Goal: Task Accomplishment & Management: Use online tool/utility

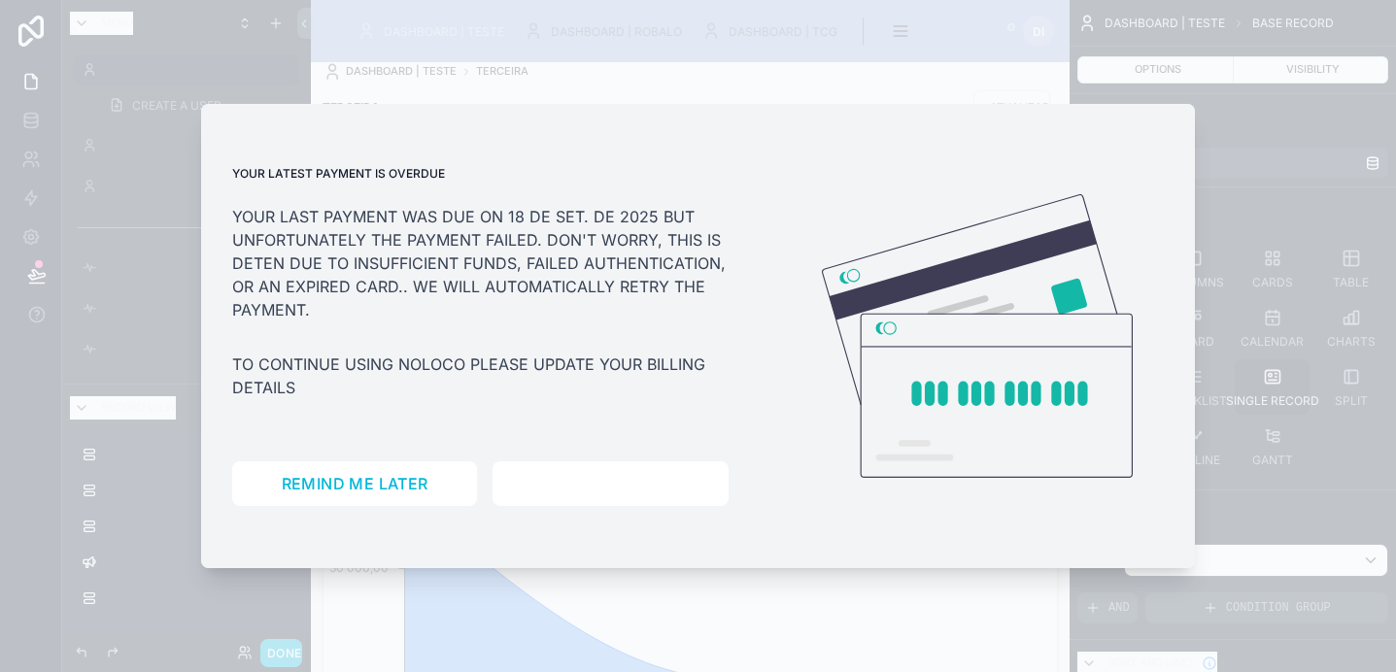
click at [577, 482] on span "Manage billing" at bounding box center [610, 483] width 137 height 19
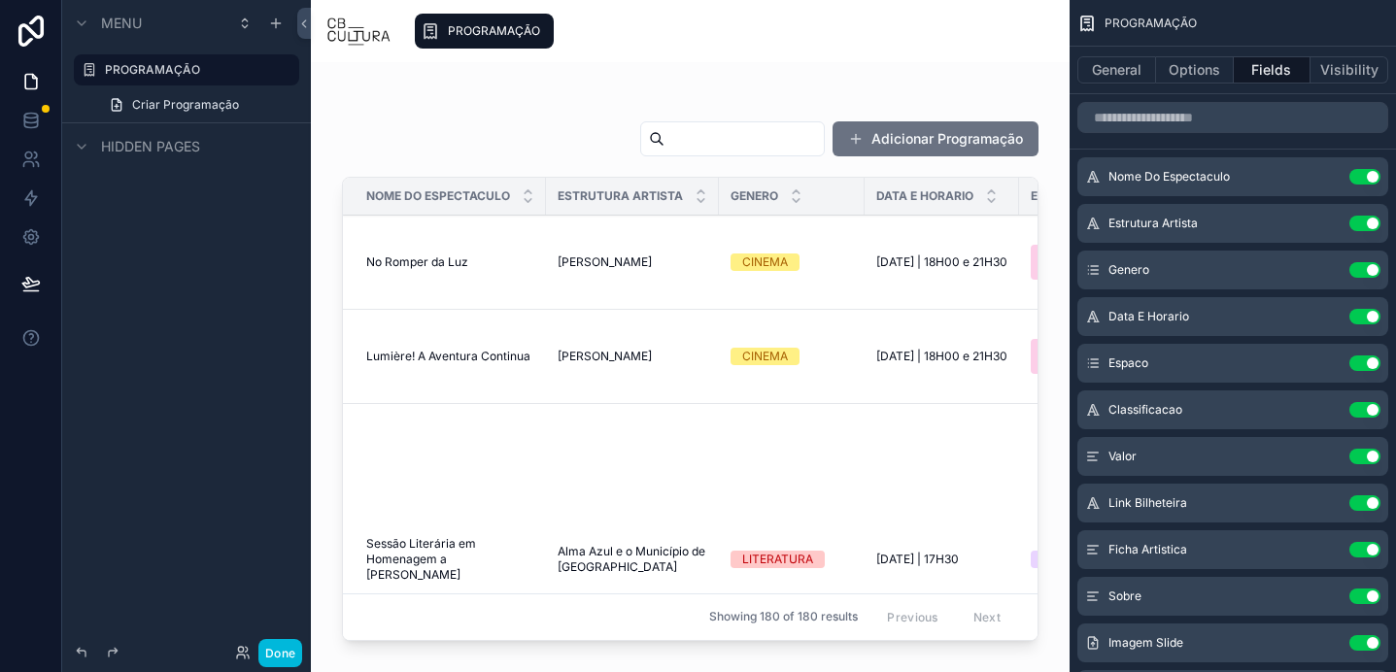
click at [0, 0] on icon "scrollable content" at bounding box center [0, 0] width 0 height 0
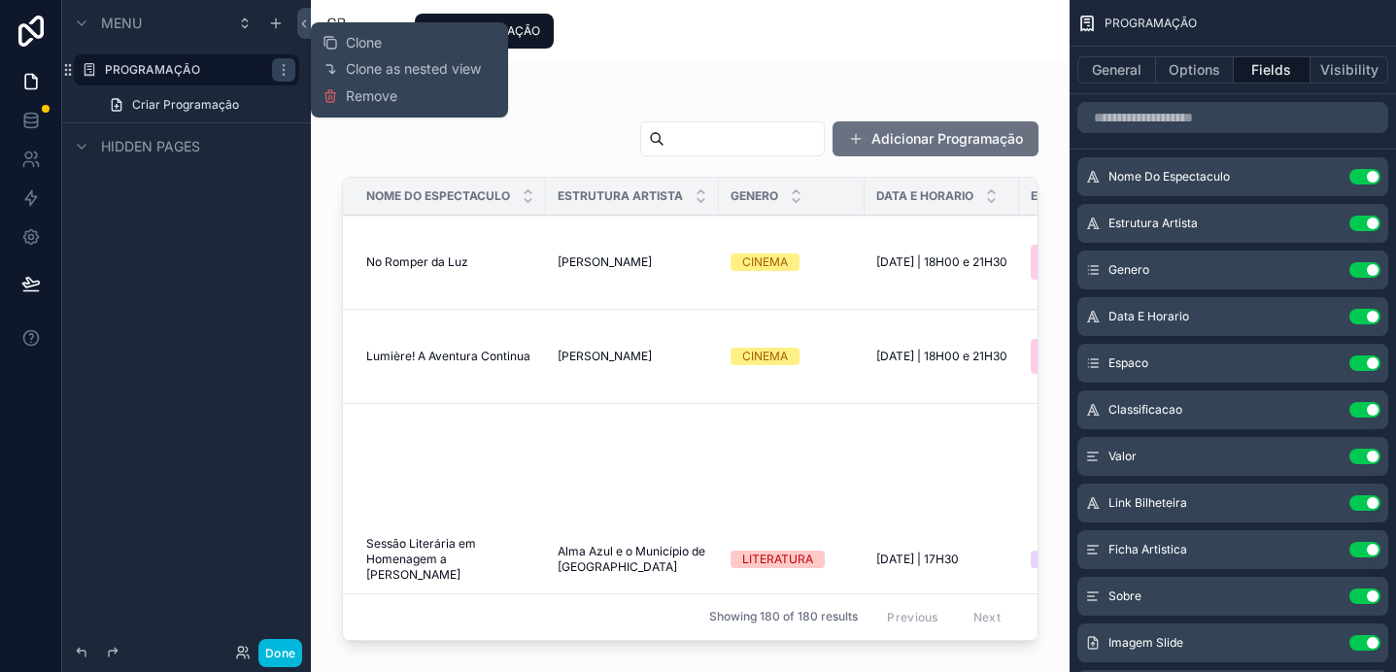
click at [391, 46] on button "Clone" at bounding box center [360, 42] width 75 height 19
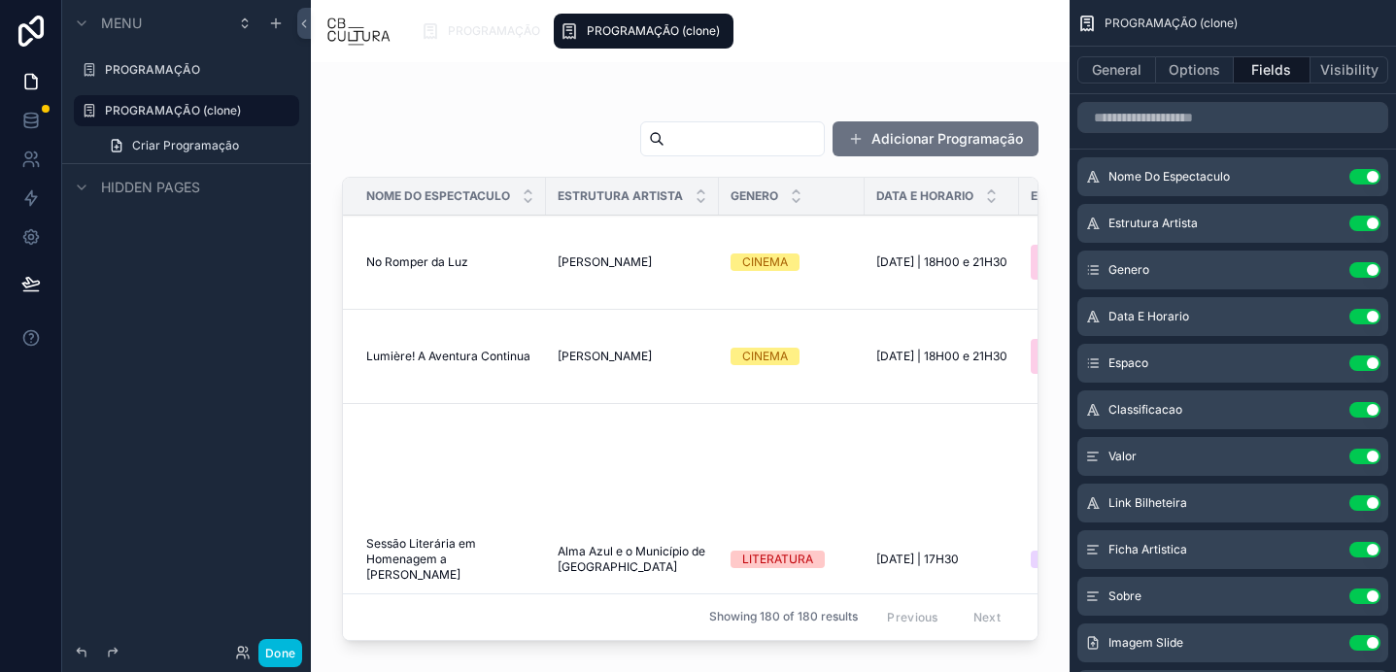
click at [138, 118] on label "PROGRAMAÇÃO (clone)" at bounding box center [196, 111] width 183 height 16
click at [1099, 70] on button "General" at bounding box center [1116, 69] width 79 height 27
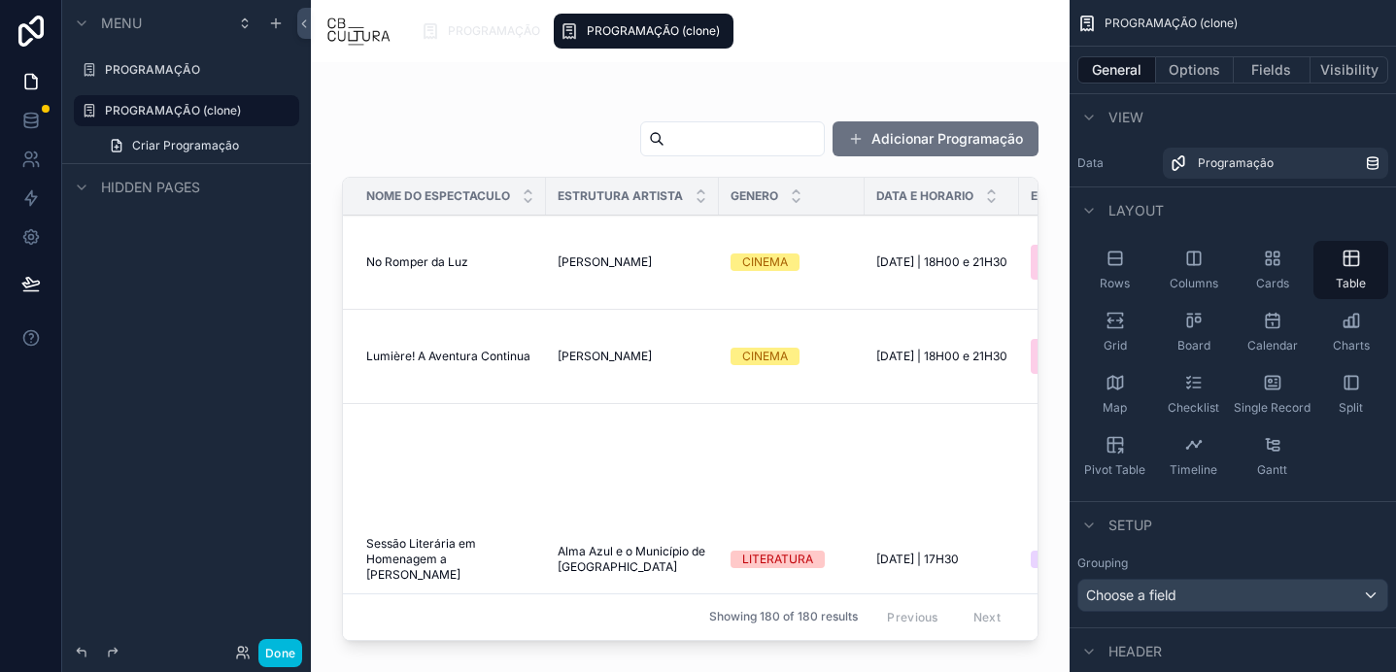
click at [1122, 329] on icon "scrollable content" at bounding box center [1114, 320] width 19 height 19
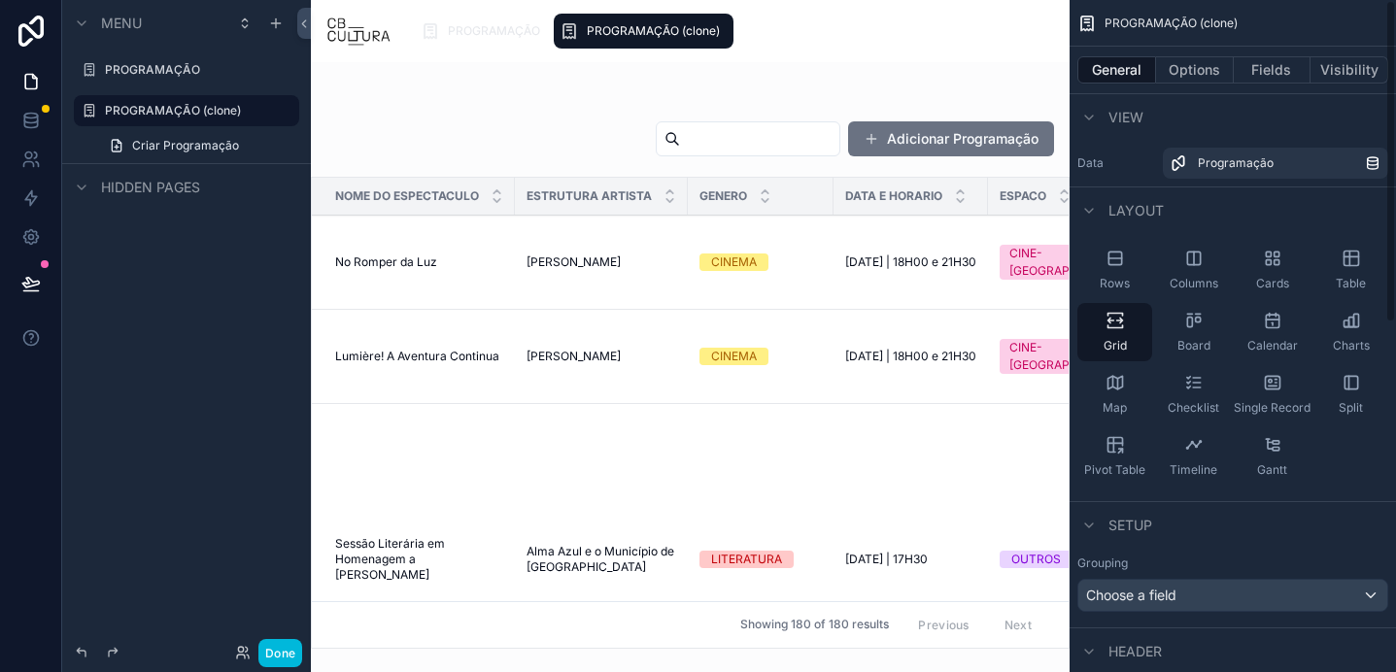
click at [1115, 378] on icon "scrollable content" at bounding box center [1114, 382] width 15 height 13
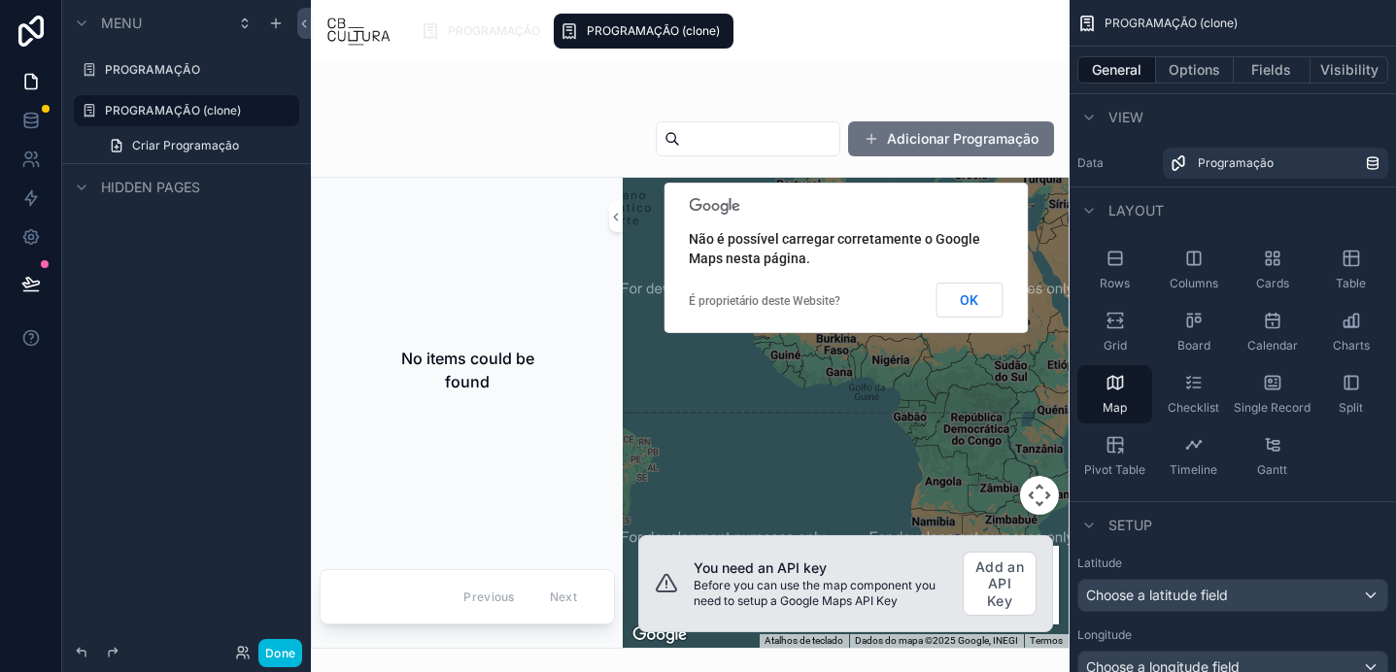
click at [1280, 258] on icon "scrollable content" at bounding box center [1272, 258] width 19 height 19
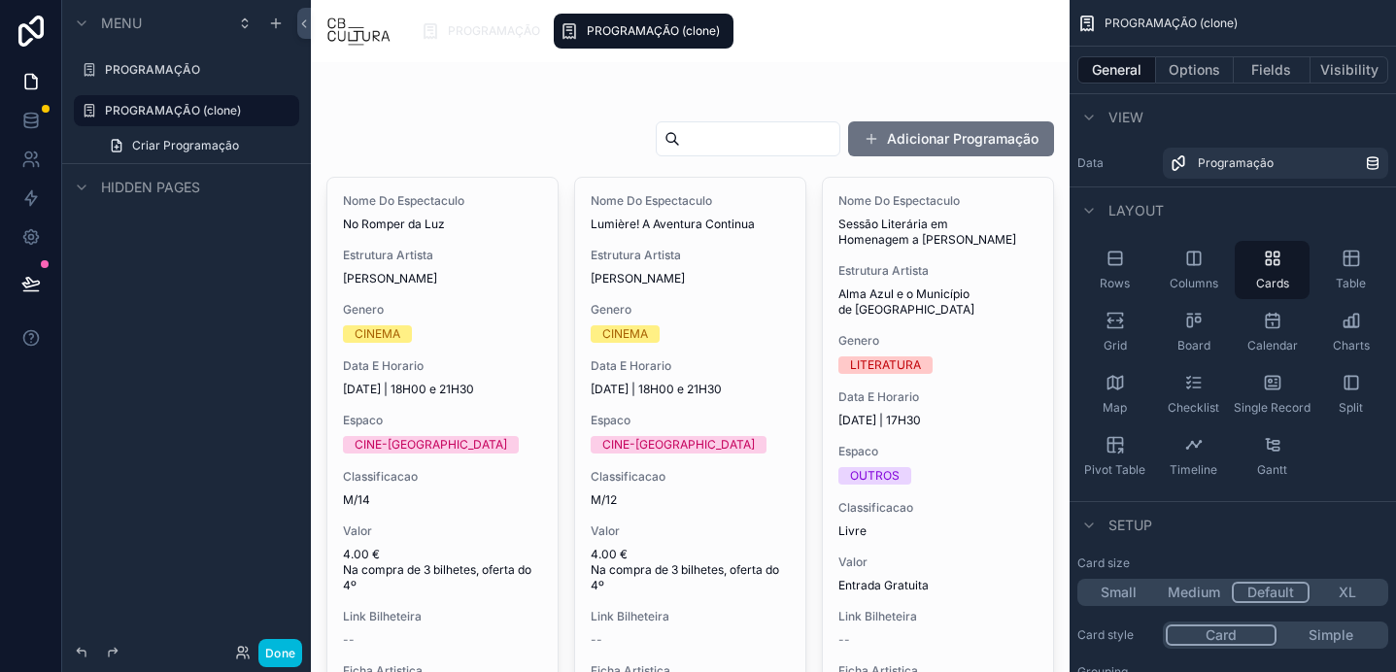
click at [1123, 262] on icon "scrollable content" at bounding box center [1114, 258] width 19 height 19
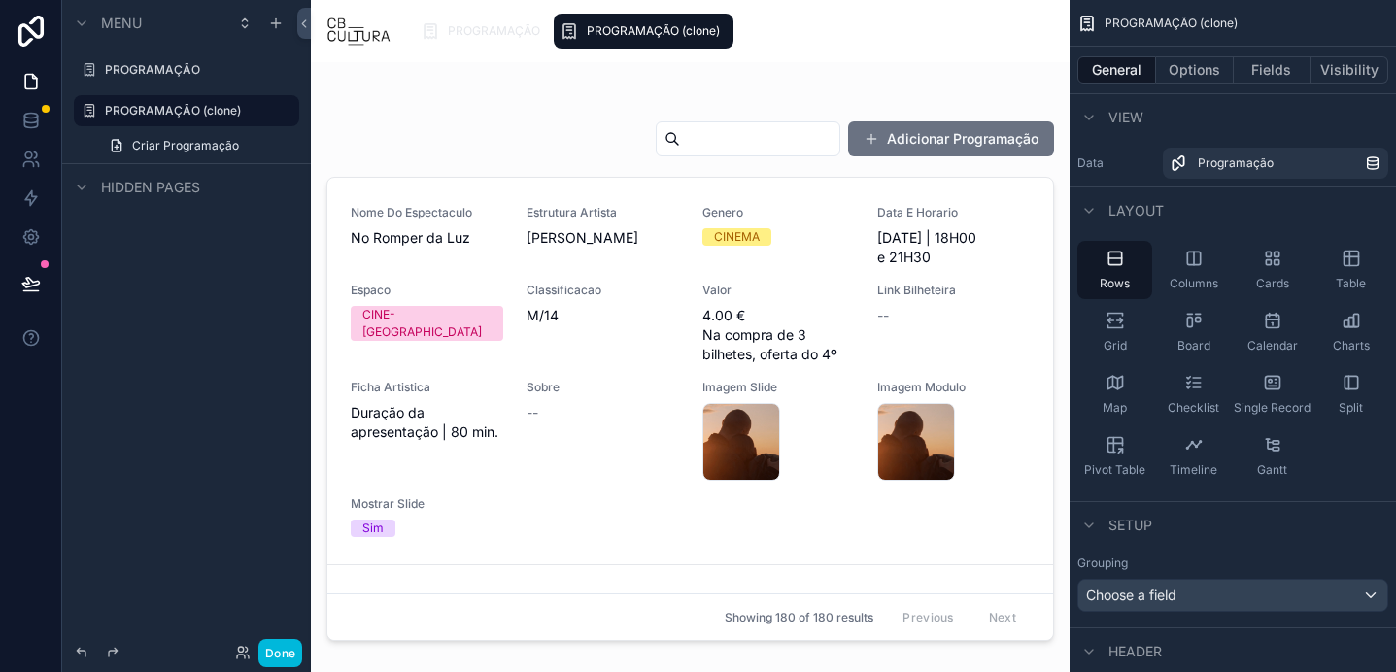
click at [1335, 379] on div "Split" at bounding box center [1350, 394] width 75 height 58
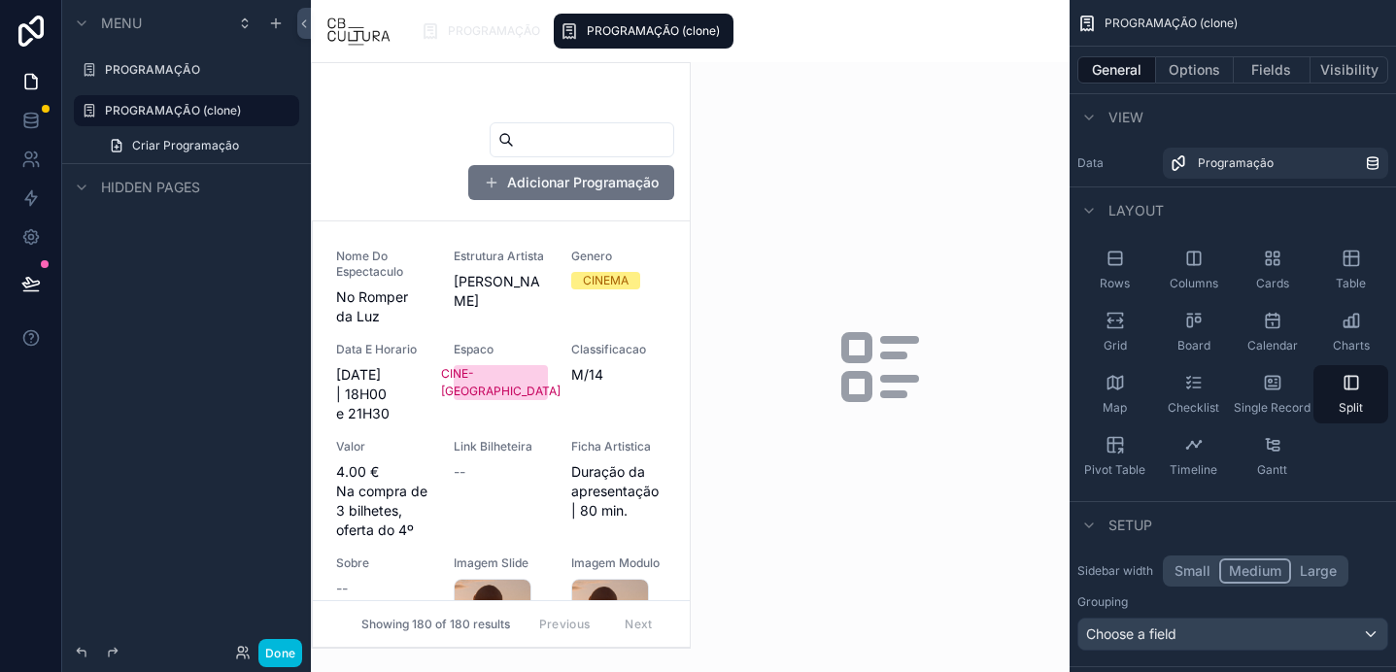
click at [1249, 389] on div "Single Record" at bounding box center [1272, 394] width 75 height 58
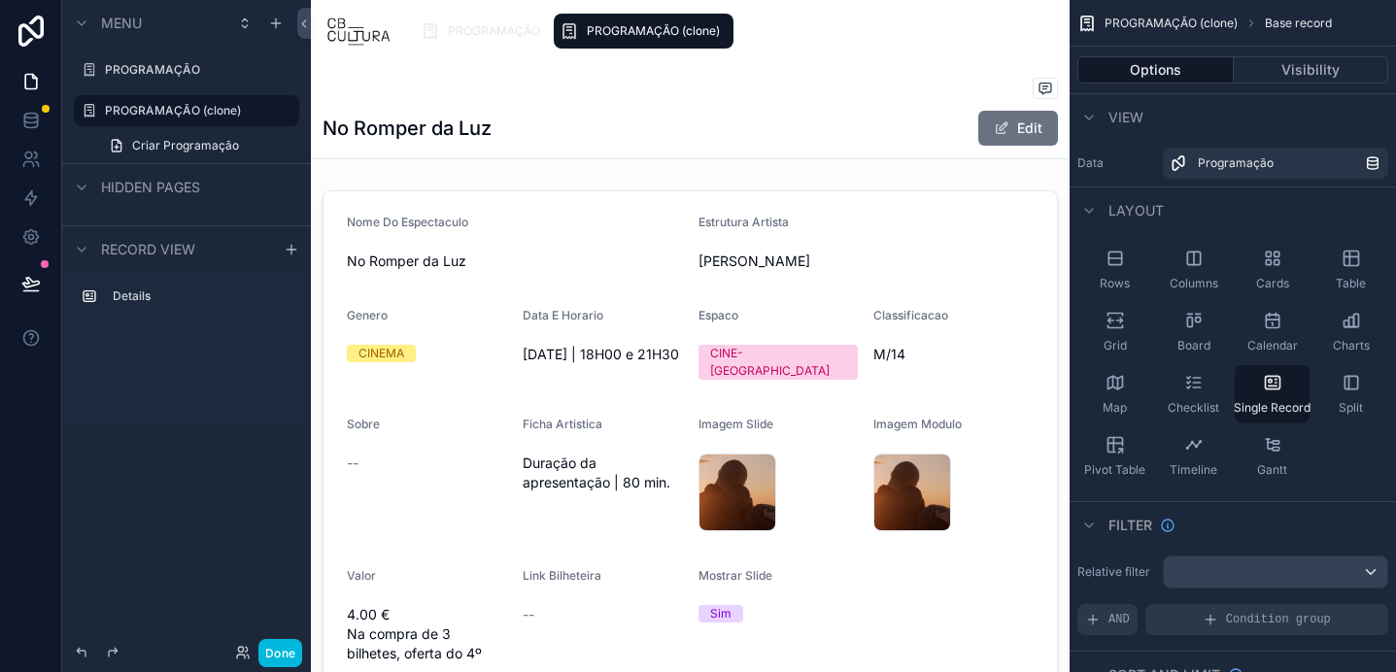
click at [1272, 263] on icon "scrollable content" at bounding box center [1272, 258] width 19 height 19
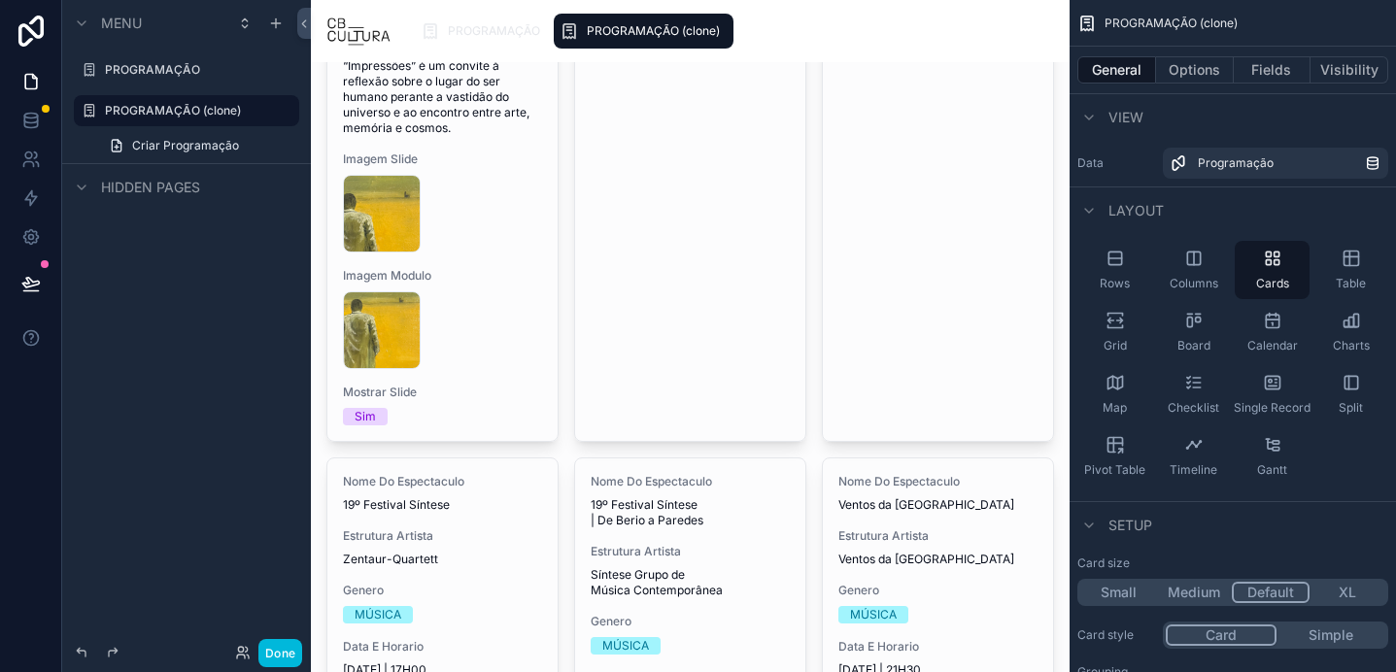
scroll to position [2589, 0]
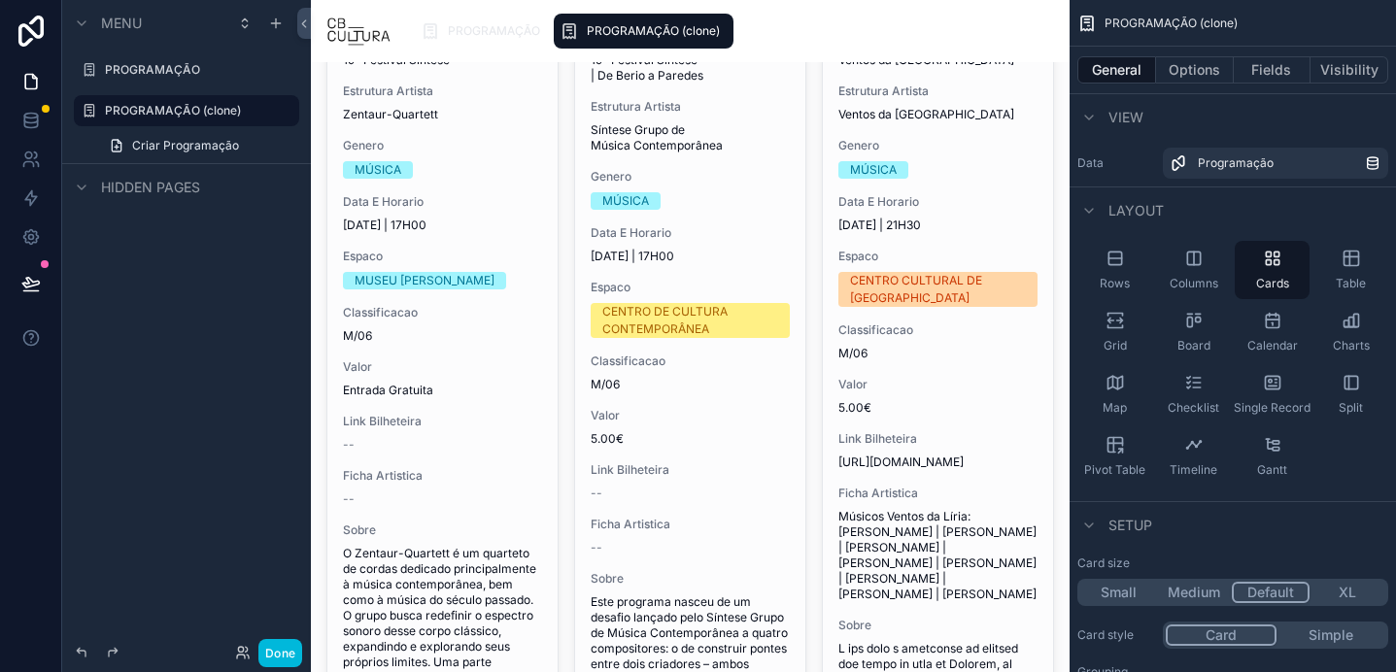
click at [1128, 253] on div "Rows" at bounding box center [1114, 270] width 75 height 58
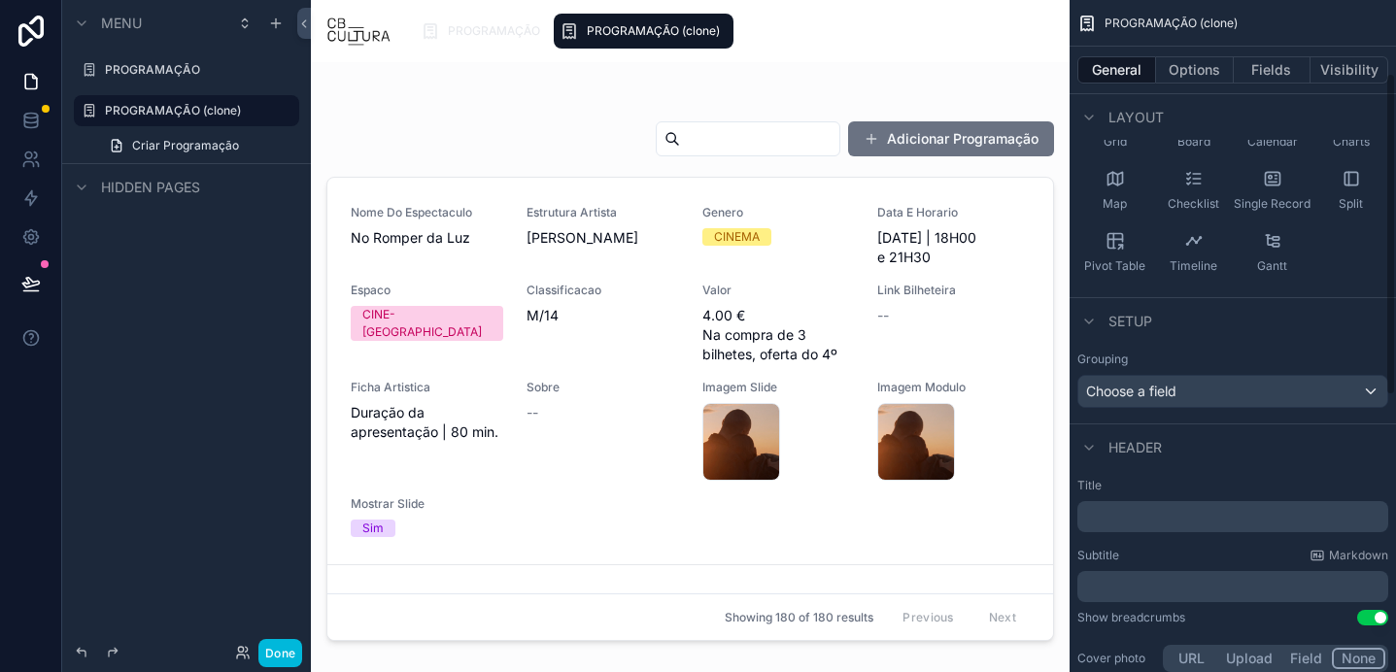
scroll to position [0, 0]
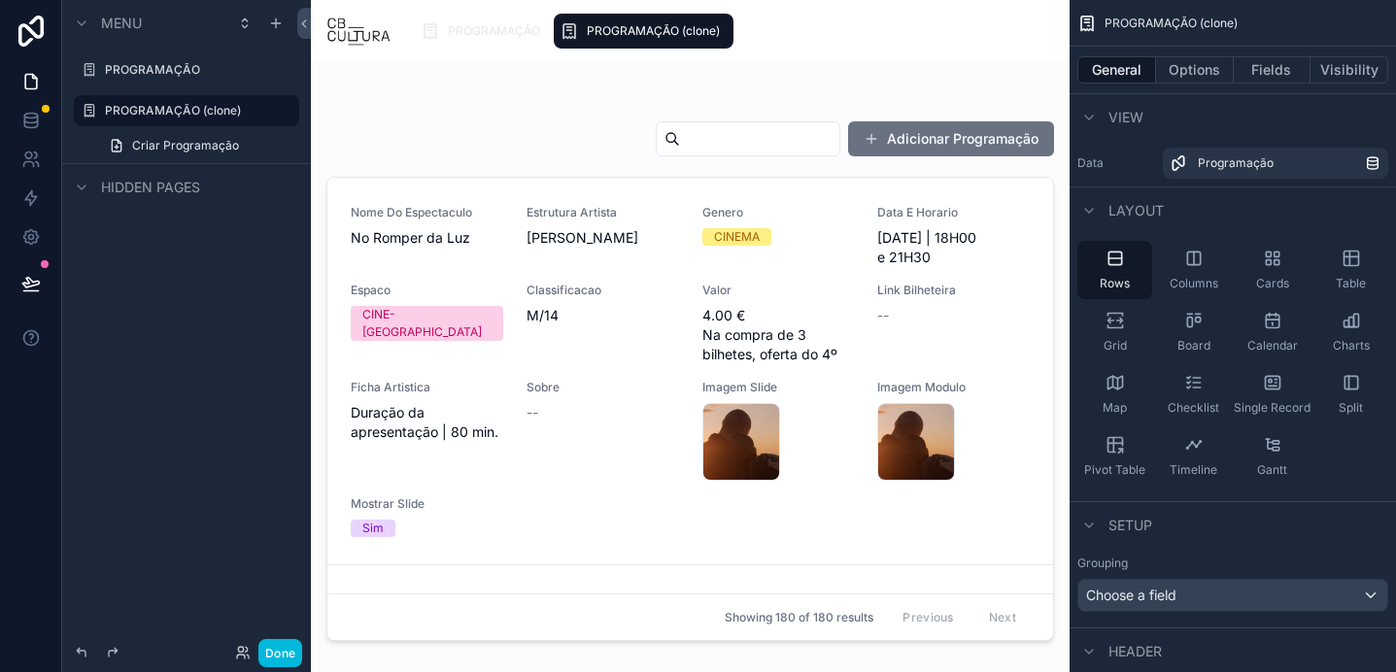
click at [1368, 387] on div "Split" at bounding box center [1350, 394] width 75 height 58
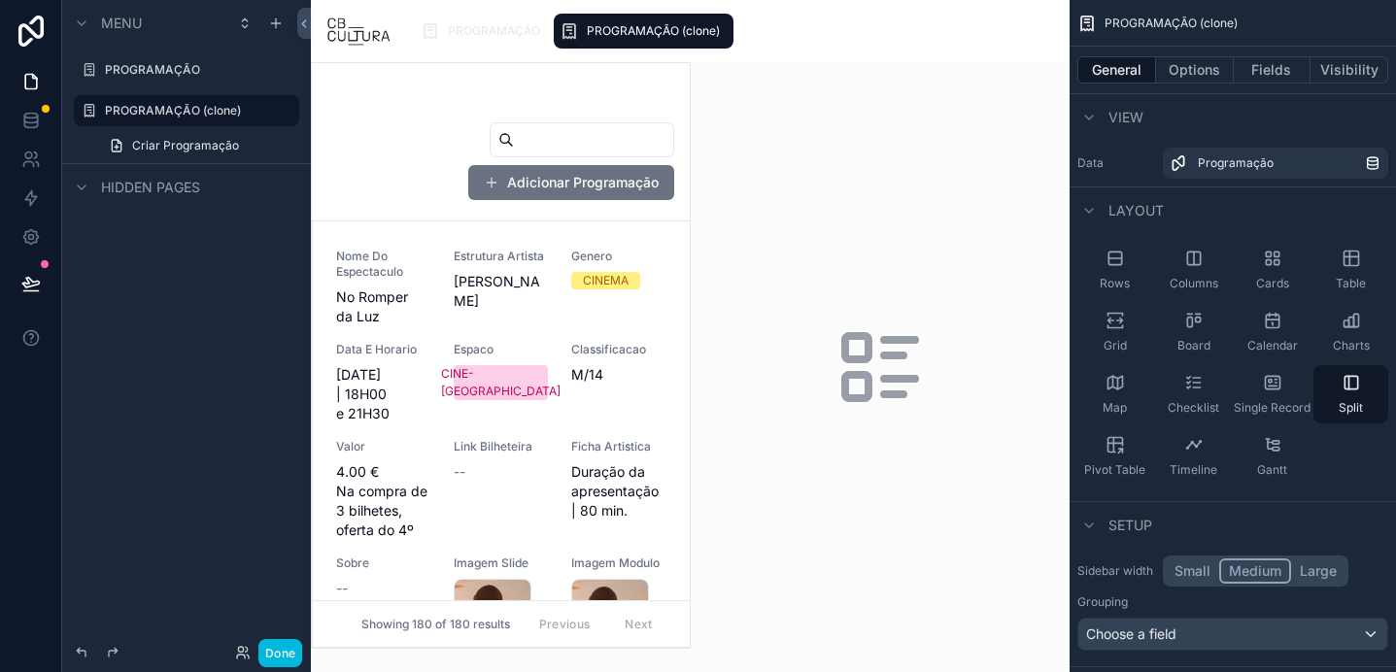
click at [1115, 260] on icon "scrollable content" at bounding box center [1114, 258] width 19 height 19
